Goal: Task Accomplishment & Management: Complete application form

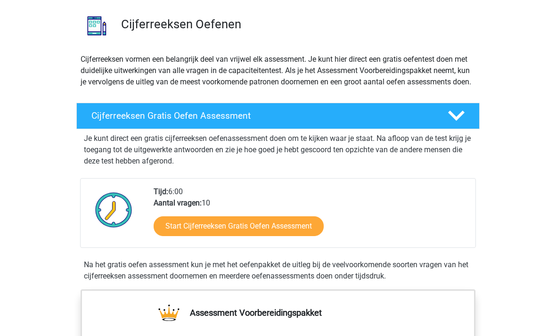
scroll to position [89, 0]
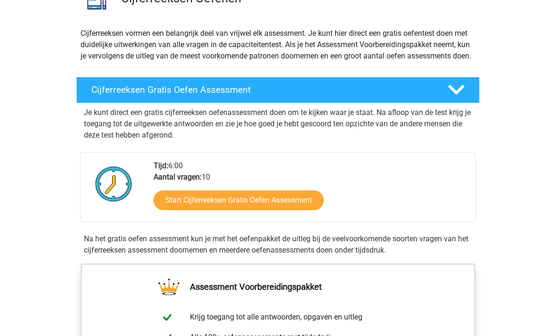
click at [181, 211] on link "Start Cijferreeksen Gratis Oefen Assessment" at bounding box center [239, 201] width 170 height 20
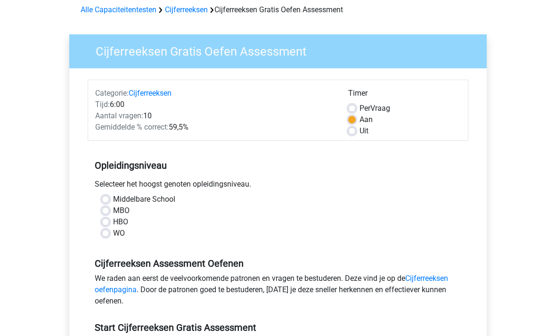
scroll to position [50, 0]
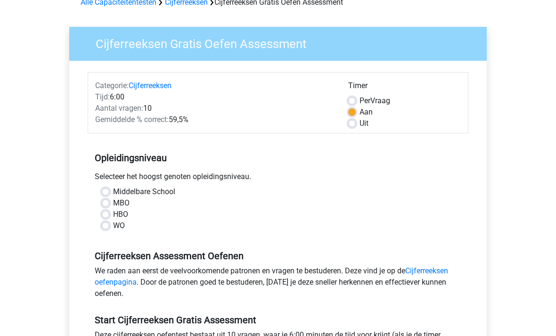
click at [113, 229] on label "WO" at bounding box center [119, 225] width 12 height 11
click at [107, 229] on input "WO" at bounding box center [106, 224] width 8 height 9
radio input "true"
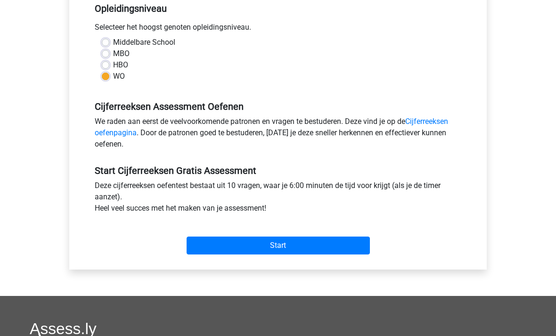
scroll to position [249, 0]
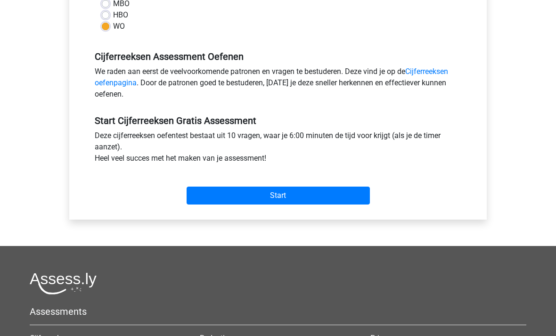
click at [217, 203] on input "Start" at bounding box center [277, 196] width 183 height 18
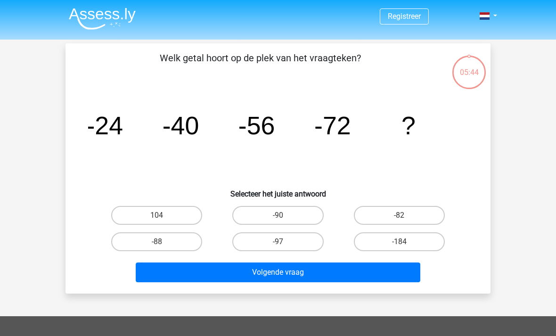
click at [176, 239] on label "-88" at bounding box center [156, 241] width 91 height 19
click at [163, 242] on input "-88" at bounding box center [160, 245] width 6 height 6
radio input "true"
click at [271, 270] on button "Volgende vraag" at bounding box center [278, 272] width 285 height 20
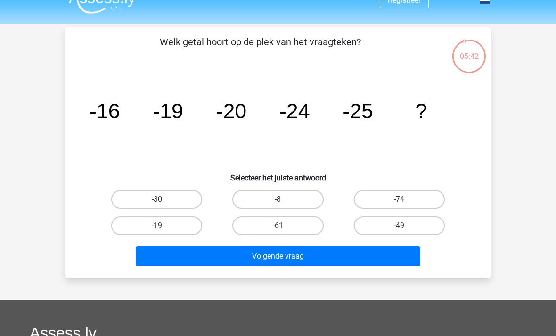
scroll to position [14, 0]
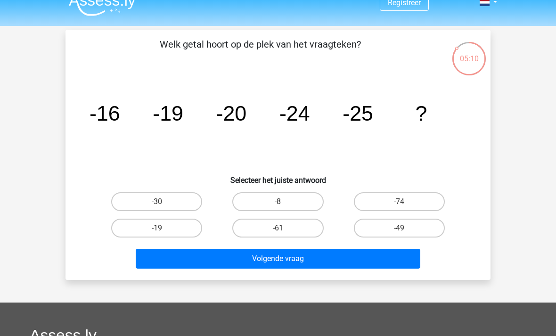
click at [163, 198] on label "-30" at bounding box center [156, 201] width 91 height 19
click at [163, 202] on input "-30" at bounding box center [160, 205] width 6 height 6
radio input "true"
click at [308, 258] on button "Volgende vraag" at bounding box center [278, 259] width 285 height 20
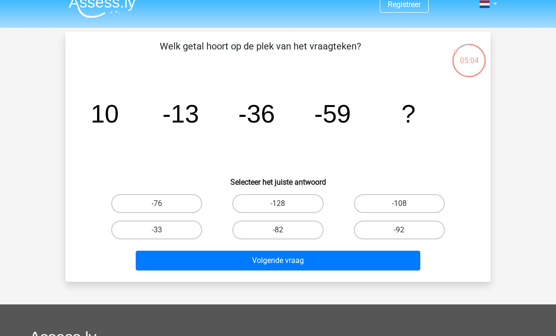
scroll to position [12, 0]
click at [280, 232] on input "-82" at bounding box center [281, 233] width 6 height 6
radio input "true"
click at [303, 266] on button "Volgende vraag" at bounding box center [278, 261] width 285 height 20
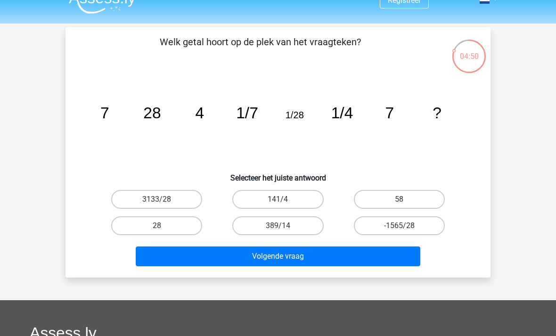
scroll to position [16, 0]
click at [168, 233] on label "28" at bounding box center [156, 225] width 91 height 19
click at [163, 232] on input "28" at bounding box center [160, 229] width 6 height 6
radio input "true"
click at [298, 257] on button "Volgende vraag" at bounding box center [278, 256] width 285 height 20
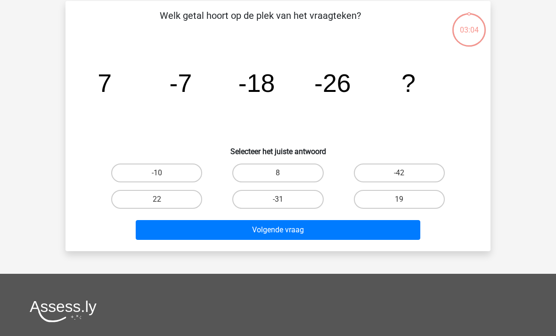
scroll to position [43, 0]
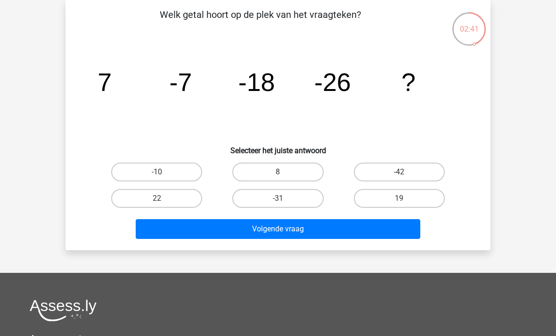
click at [278, 205] on label "-31" at bounding box center [277, 198] width 91 height 19
click at [278, 204] on input "-31" at bounding box center [281, 201] width 6 height 6
radio input "true"
click at [306, 236] on button "Volgende vraag" at bounding box center [278, 229] width 285 height 20
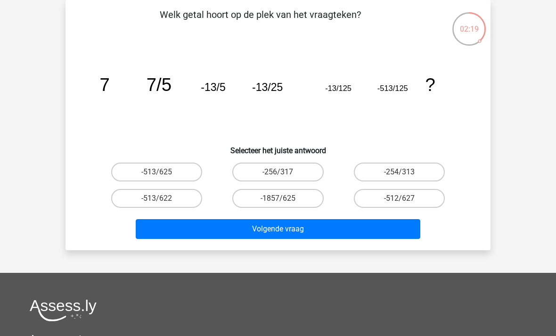
click at [402, 177] on input "-254/313" at bounding box center [402, 175] width 6 height 6
radio input "true"
click at [330, 228] on button "Volgende vraag" at bounding box center [278, 229] width 285 height 20
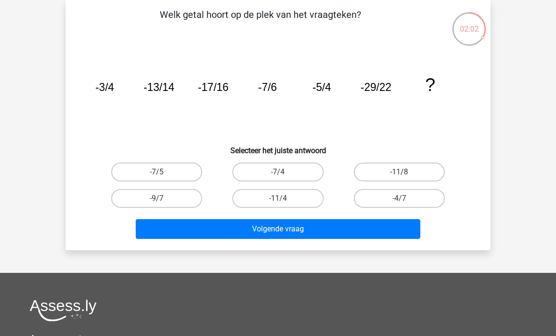
click at [290, 216] on div "Volgende vraag" at bounding box center [278, 226] width 395 height 31
click at [412, 170] on label "-11/8" at bounding box center [399, 171] width 91 height 19
click at [405, 172] on input "-11/8" at bounding box center [402, 175] width 6 height 6
radio input "true"
click at [342, 232] on button "Volgende vraag" at bounding box center [278, 229] width 285 height 20
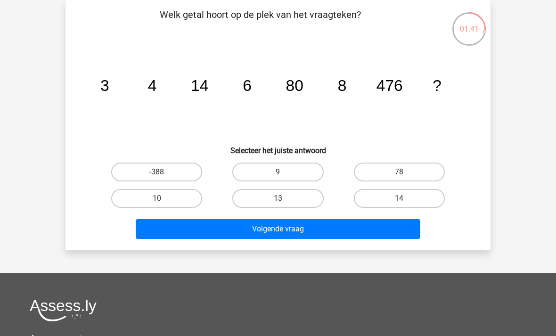
click at [298, 189] on label "13" at bounding box center [277, 198] width 91 height 19
click at [284, 198] on input "13" at bounding box center [281, 201] width 6 height 6
radio input "true"
click at [296, 228] on button "Volgende vraag" at bounding box center [278, 229] width 285 height 20
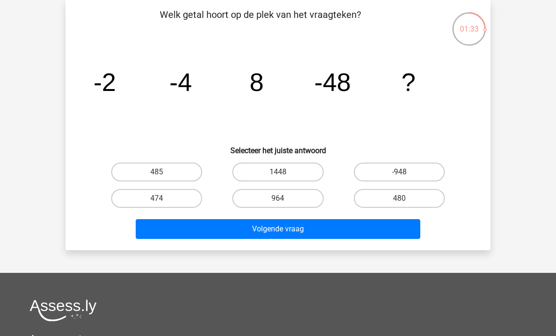
click at [301, 193] on label "964" at bounding box center [277, 198] width 91 height 19
click at [284, 198] on input "964" at bounding box center [281, 201] width 6 height 6
radio input "true"
click at [304, 236] on button "Volgende vraag" at bounding box center [278, 229] width 285 height 20
click at [285, 196] on label "-14" at bounding box center [277, 198] width 91 height 19
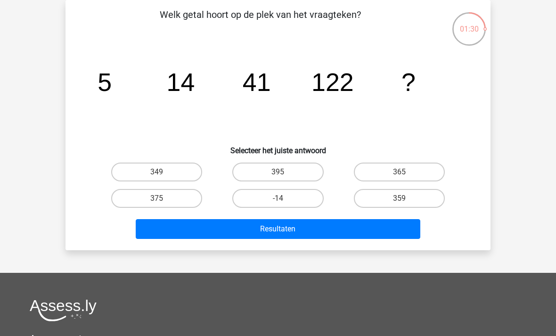
click at [284, 198] on input "-14" at bounding box center [281, 201] width 6 height 6
radio input "true"
click at [292, 244] on div "Welk getal hoort op de plek van het vraagteken? image/svg+xml 5 14 41 122 ? Sel…" at bounding box center [277, 125] width 425 height 250
click at [292, 224] on button "Resultaten" at bounding box center [278, 229] width 285 height 20
